Goal: Browse casually: Explore the website without a specific task or goal

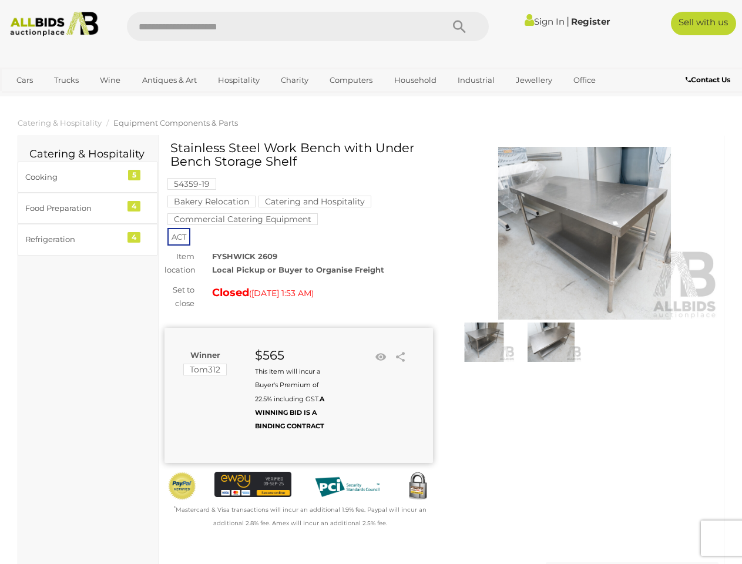
click at [371, 282] on div "Stainless Steel Work Bench with Under Bench Storage Shelf 54359-19 Bakery Reloc…" at bounding box center [299, 335] width 269 height 389
click at [460, 26] on icon "Search" at bounding box center [459, 27] width 13 height 18
click at [25, 80] on link "Cars" at bounding box center [25, 80] width 32 height 19
click at [66, 80] on link "Trucks" at bounding box center [66, 80] width 40 height 19
click at [110, 80] on link "Wine" at bounding box center [110, 80] width 36 height 19
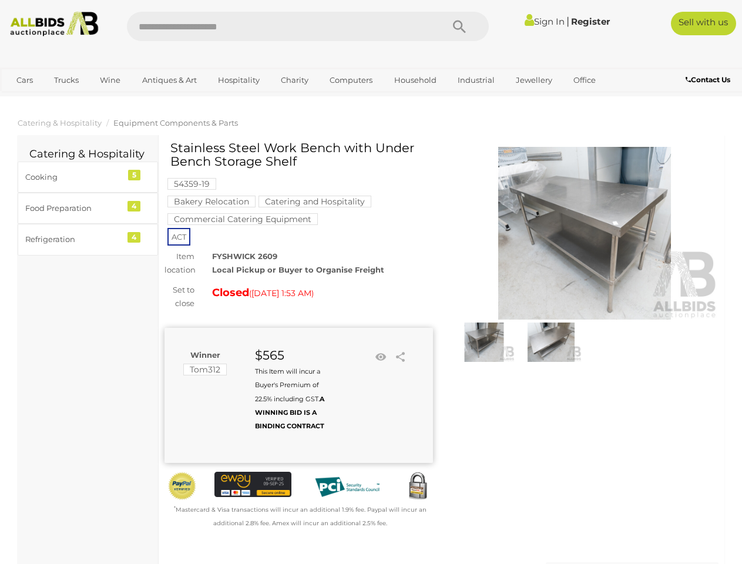
click at [169, 80] on link "Antiques & Art" at bounding box center [170, 80] width 70 height 19
click at [238, 80] on link "Hospitality" at bounding box center [238, 80] width 57 height 19
click at [294, 80] on link "Charity" at bounding box center [294, 80] width 43 height 19
click at [350, 80] on link "Computers" at bounding box center [351, 80] width 58 height 19
click at [414, 80] on link "Household" at bounding box center [416, 80] width 58 height 19
